Goal: Navigation & Orientation: Find specific page/section

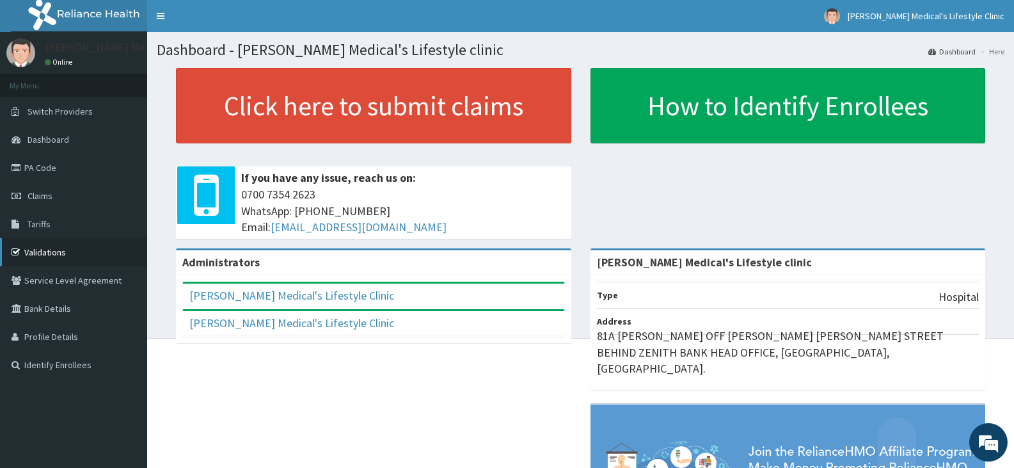
click at [43, 248] on link "Validations" at bounding box center [73, 252] width 147 height 28
